Goal: Transaction & Acquisition: Purchase product/service

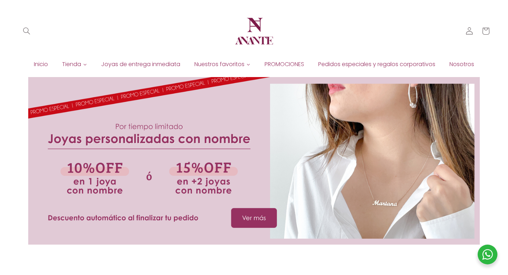
click at [288, 60] on span "PROMOCIONES" at bounding box center [285, 64] width 40 height 8
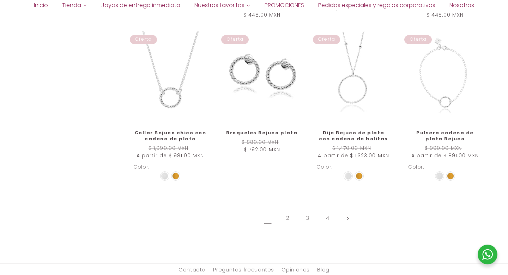
scroll to position [559, 0]
click at [285, 217] on link "2" at bounding box center [288, 217] width 16 height 16
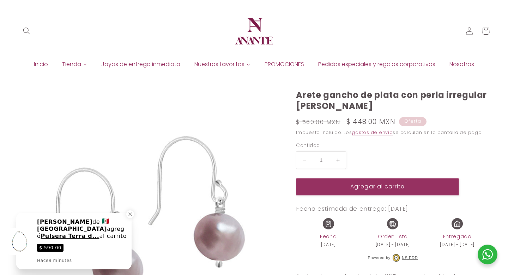
select select "{"isForProduct":false,"id":43721676062874,"title":"Blanca","available":true,"pr…"
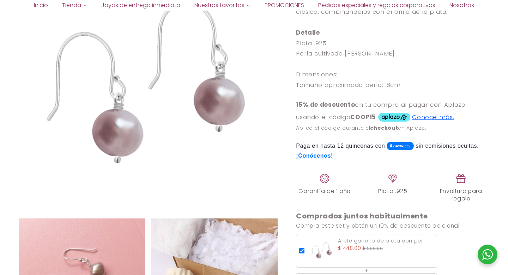
scroll to position [327, 0]
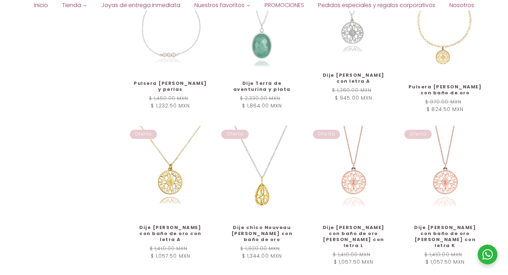
scroll to position [542, 0]
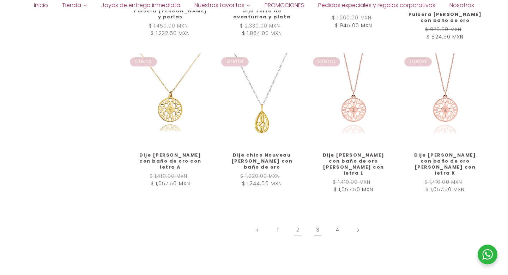
click at [319, 222] on link "3" at bounding box center [318, 230] width 16 height 16
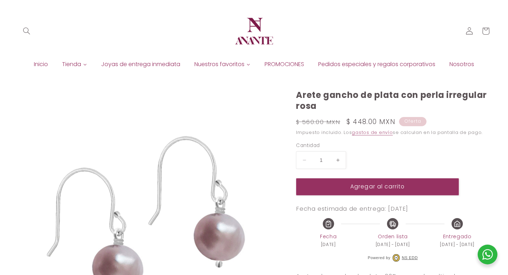
select select "{"isForProduct":false,"id":43721676062874,"title":"Blanca","available":true,"pr…"
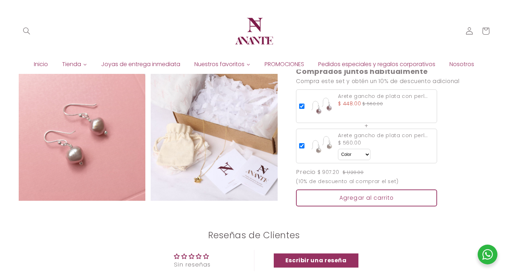
scroll to position [457, 0]
click at [338, 190] on div "Agregar al carrito" at bounding box center [366, 198] width 141 height 17
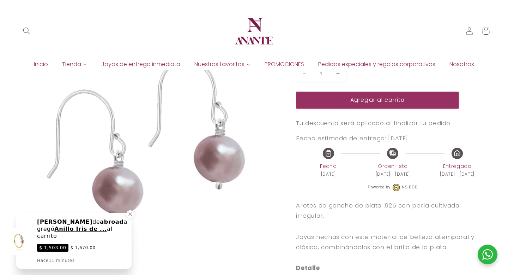
scroll to position [86, 0]
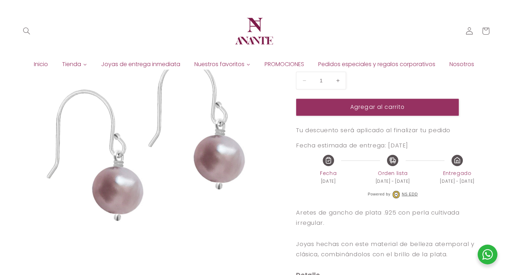
click at [277, 60] on span "PROMOCIONES" at bounding box center [285, 64] width 40 height 8
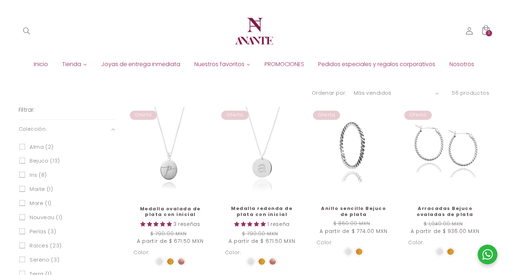
click at [489, 28] on icon at bounding box center [485, 30] width 17 height 17
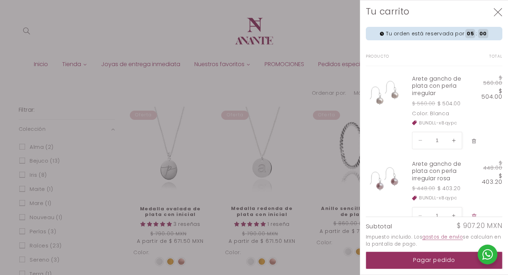
click at [477, 140] on icon "Eliminar Arete gancho de plata con perla irregular - Blanca" at bounding box center [475, 141] width 6 height 6
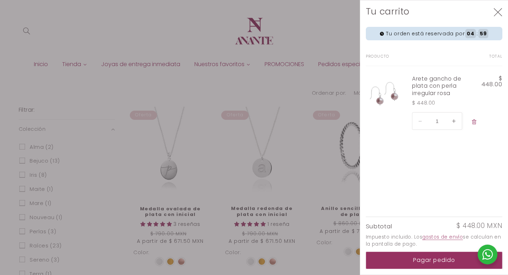
click at [312, 21] on div at bounding box center [254, 137] width 508 height 275
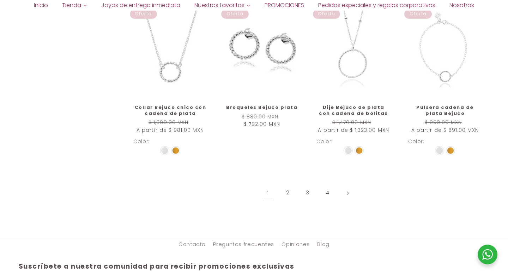
scroll to position [591, 0]
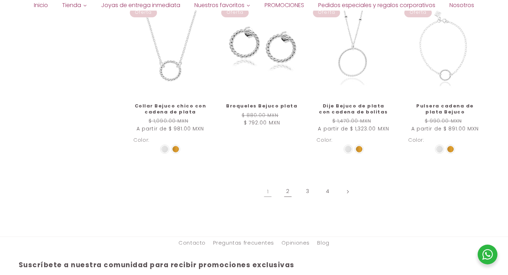
click at [290, 185] on link "2" at bounding box center [288, 191] width 16 height 16
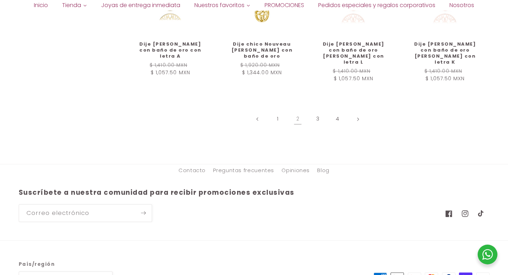
scroll to position [675, 0]
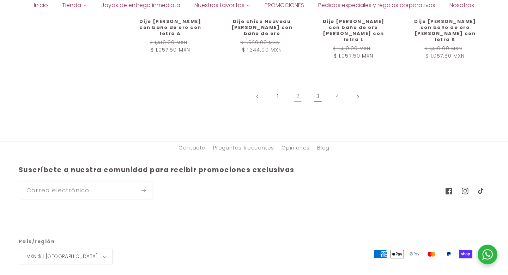
click at [319, 91] on link "3" at bounding box center [318, 96] width 16 height 16
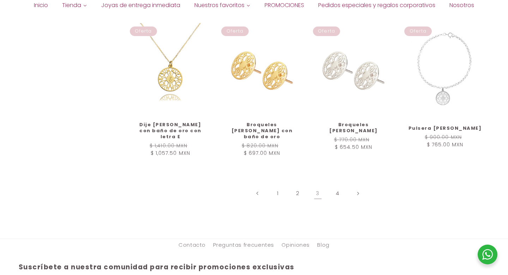
scroll to position [614, 0]
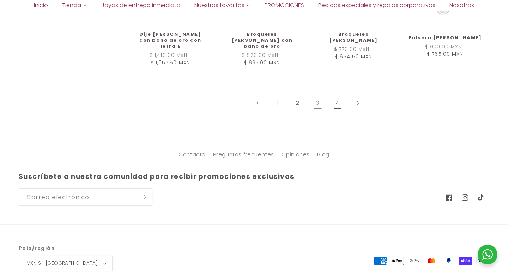
click at [336, 95] on link "4" at bounding box center [338, 103] width 16 height 16
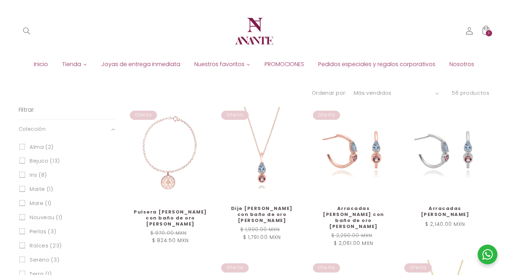
click at [151, 62] on span "Joyas de entrega inmediata" at bounding box center [140, 64] width 79 height 8
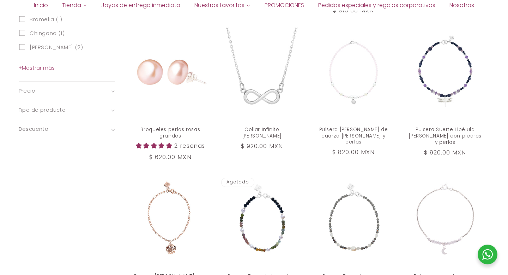
scroll to position [459, 0]
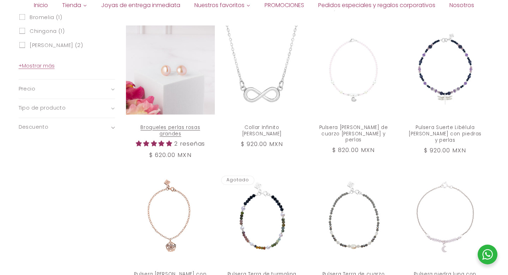
click at [176, 124] on link "Broqueles perlas rosas grandes" at bounding box center [170, 130] width 74 height 13
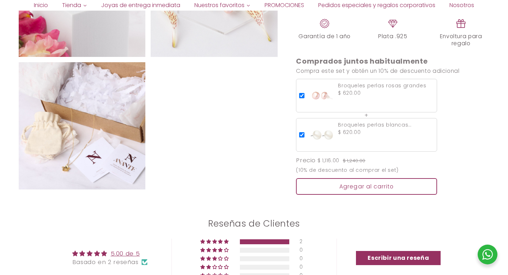
scroll to position [461, 0]
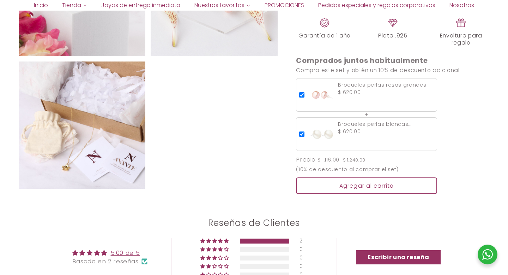
click at [303, 134] on input "checkbox" at bounding box center [301, 133] width 5 height 5
checkbox input "false"
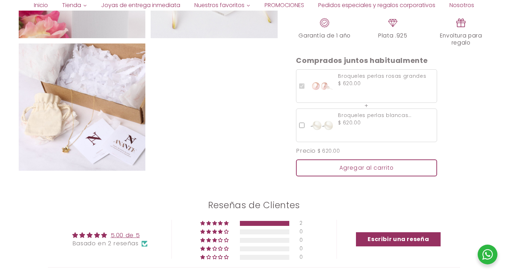
click at [358, 168] on div "Agregar al carrito" at bounding box center [366, 167] width 141 height 17
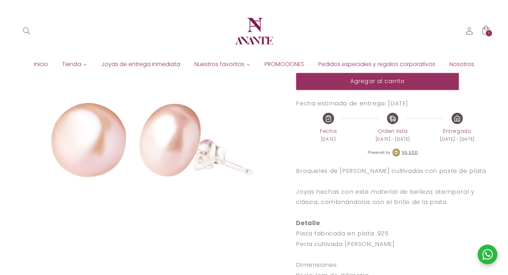
scroll to position [112, 0]
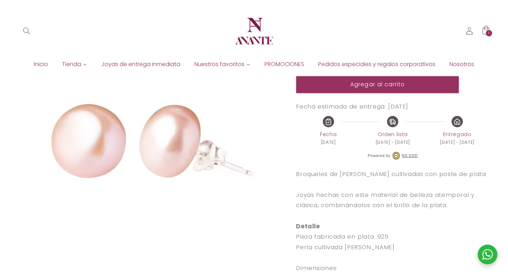
click at [128, 64] on span "Joyas de entrega inmediata" at bounding box center [140, 64] width 79 height 8
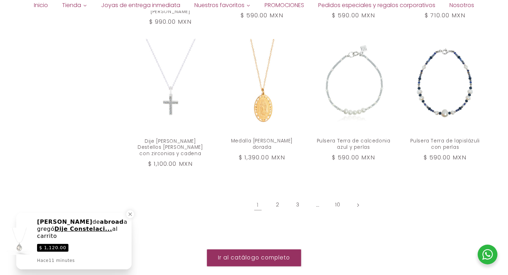
scroll to position [734, 0]
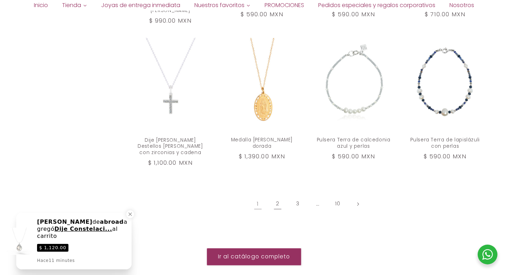
click at [281, 196] on link "2" at bounding box center [278, 204] width 16 height 16
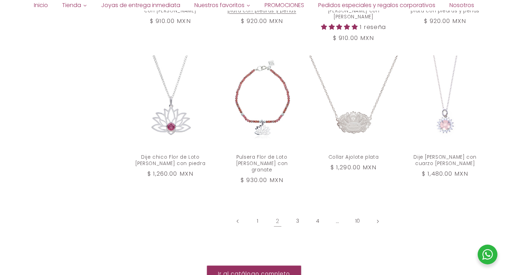
scroll to position [725, 0]
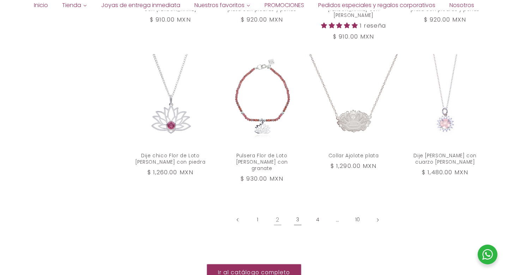
click at [296, 211] on link "3" at bounding box center [298, 219] width 16 height 16
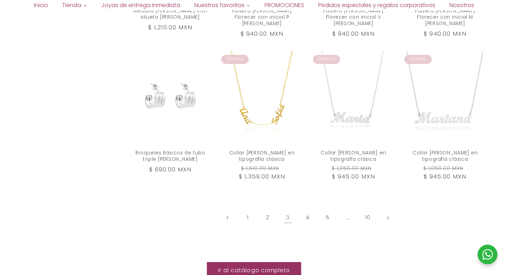
scroll to position [718, 0]
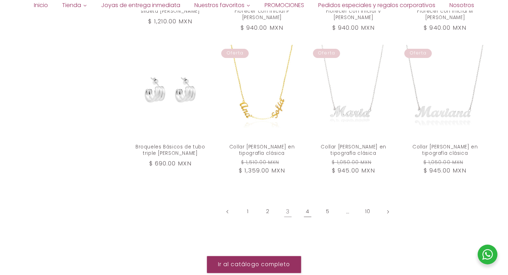
click at [305, 203] on link "4" at bounding box center [308, 211] width 16 height 16
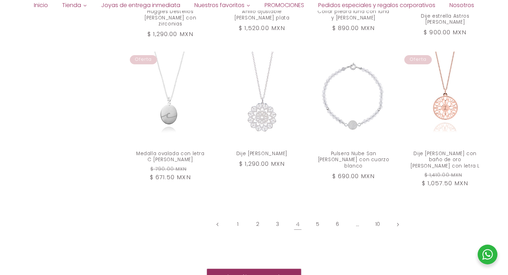
scroll to position [722, 0]
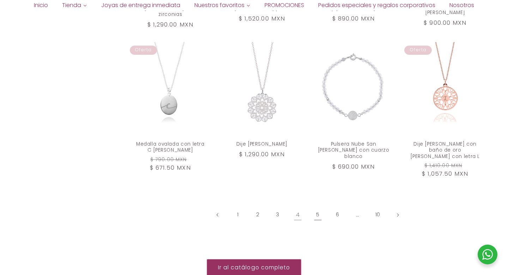
click at [319, 207] on link "5" at bounding box center [318, 215] width 16 height 16
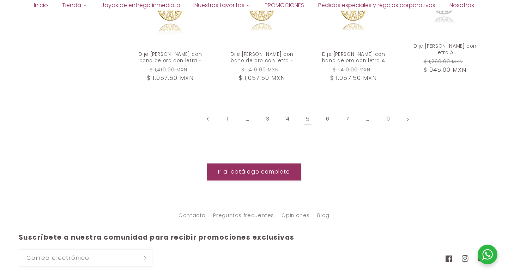
scroll to position [829, 0]
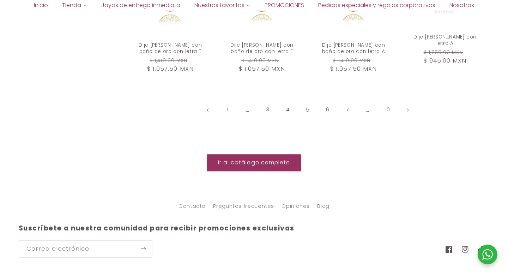
click at [329, 112] on link "6" at bounding box center [328, 110] width 16 height 16
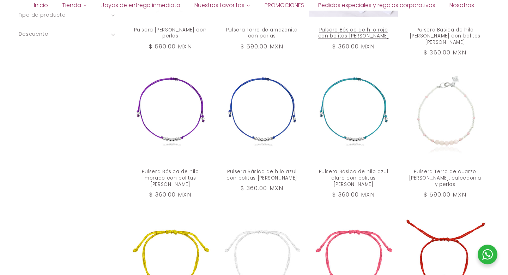
scroll to position [669, 0]
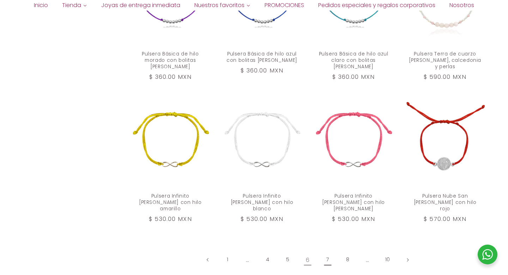
click at [325, 251] on link "7" at bounding box center [328, 259] width 16 height 16
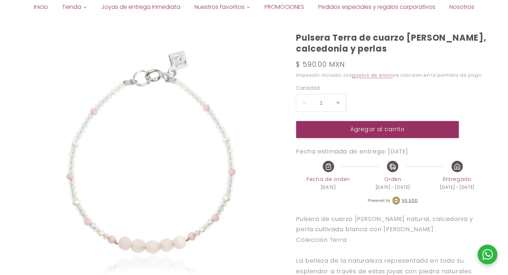
scroll to position [107, 0]
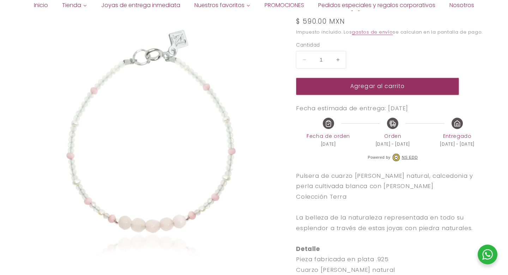
click at [167, 197] on img at bounding box center [148, 140] width 259 height 259
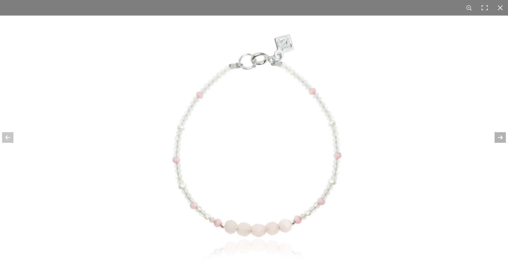
click at [499, 136] on div at bounding box center [496, 137] width 25 height 35
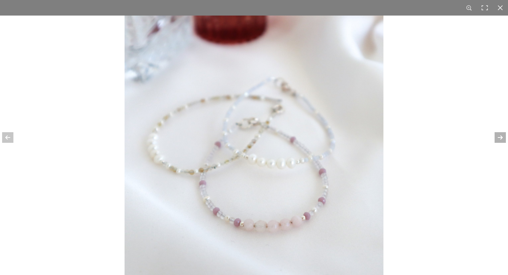
click at [499, 136] on div at bounding box center [496, 137] width 25 height 35
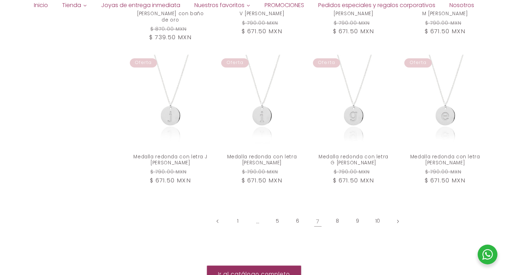
scroll to position [789, 0]
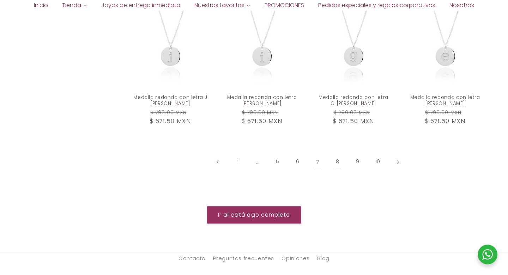
click at [338, 154] on link "8" at bounding box center [338, 162] width 16 height 16
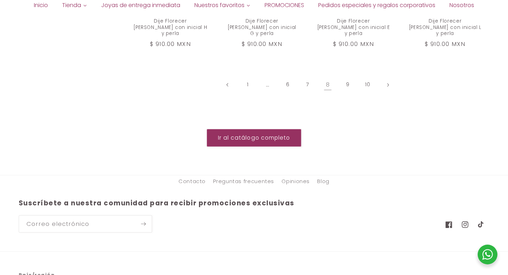
scroll to position [852, 0]
click at [348, 76] on link "9" at bounding box center [348, 84] width 16 height 16
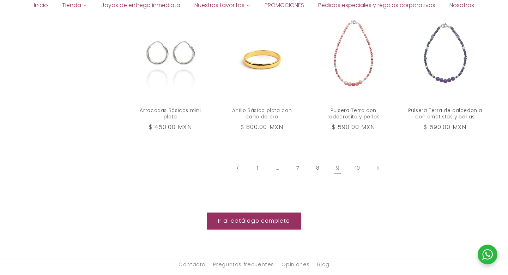
scroll to position [770, 0]
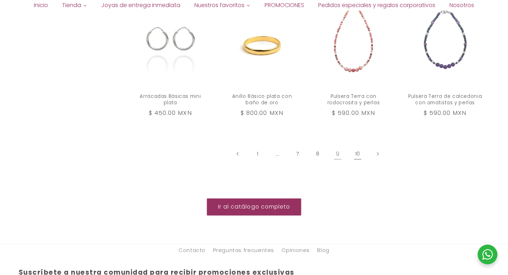
click at [356, 148] on link "10" at bounding box center [358, 154] width 16 height 16
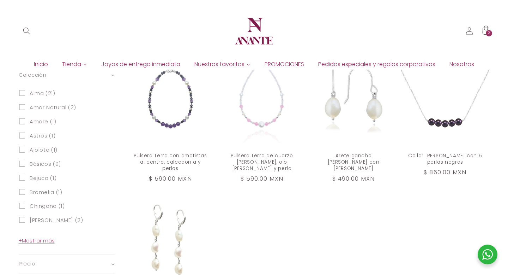
scroll to position [283, 0]
click at [487, 31] on div "2 2 artículos" at bounding box center [489, 33] width 6 height 6
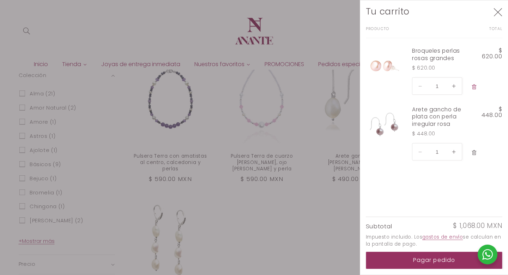
click at [476, 155] on icon "Eliminar Arete gancho de plata con perla irregular rosa" at bounding box center [475, 153] width 6 height 6
click at [455, 86] on button "Aumentar cantidad para Broqueles perlas rosas grandes" at bounding box center [454, 85] width 16 height 17
type input "2"
click at [423, 259] on button "Pagar pedido" at bounding box center [434, 259] width 137 height 17
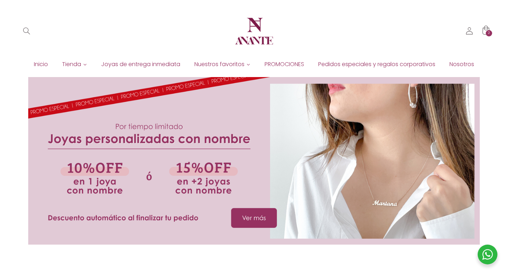
click at [255, 217] on div at bounding box center [254, 160] width 452 height 167
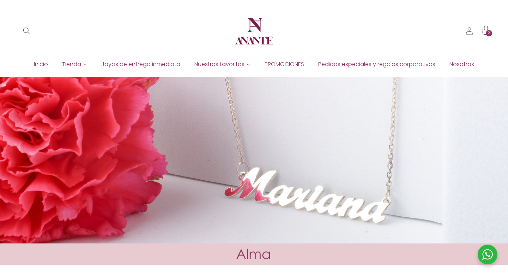
click at [159, 65] on span "Joyas de entrega inmediata" at bounding box center [140, 64] width 79 height 8
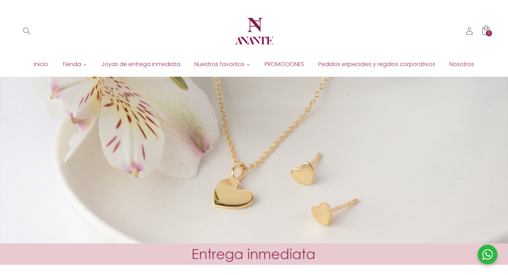
click at [486, 33] on icon at bounding box center [485, 30] width 17 height 17
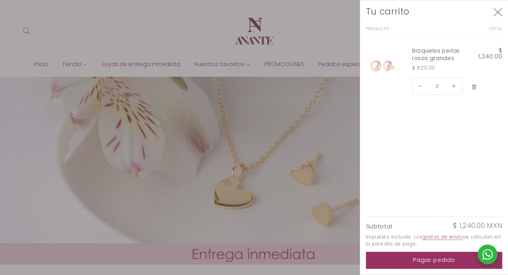
click at [475, 87] on icon "Eliminar Broqueles perlas rosas grandes" at bounding box center [475, 87] width 6 height 6
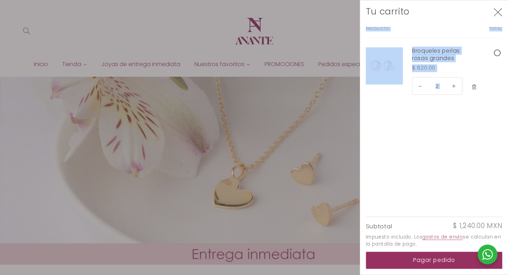
click at [475, 87] on form "Imagen del producto Producto Total Cantidad Broqueles perlas rosas grandes $ 62…" at bounding box center [434, 65] width 137 height 77
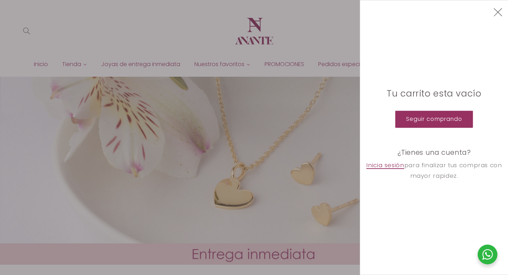
click at [392, 165] on link "Inicia sesión" at bounding box center [385, 165] width 38 height 11
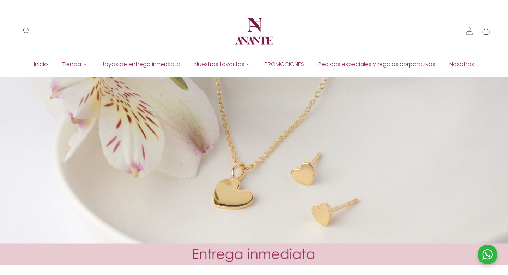
click at [73, 63] on span "Tienda" at bounding box center [71, 64] width 19 height 8
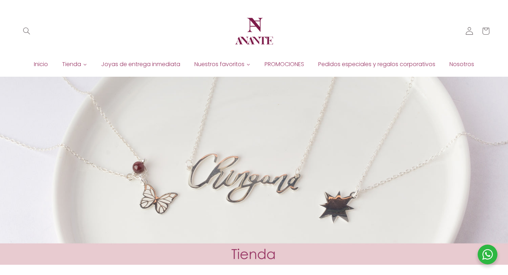
click at [468, 33] on icon at bounding box center [470, 31] width 8 height 8
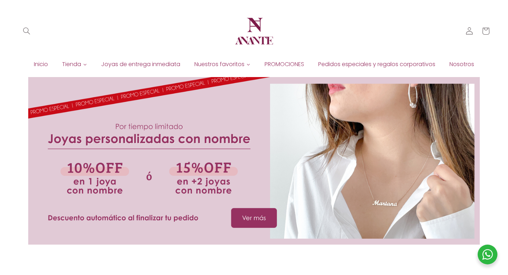
click at [154, 66] on span "Joyas de entrega inmediata" at bounding box center [140, 64] width 79 height 8
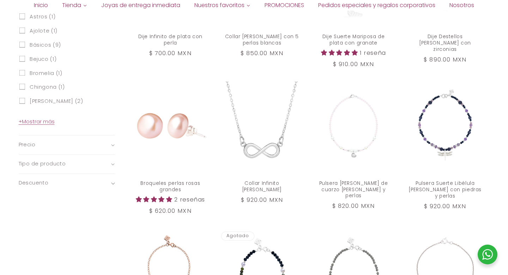
scroll to position [404, 0]
